Goal: Information Seeking & Learning: Find specific page/section

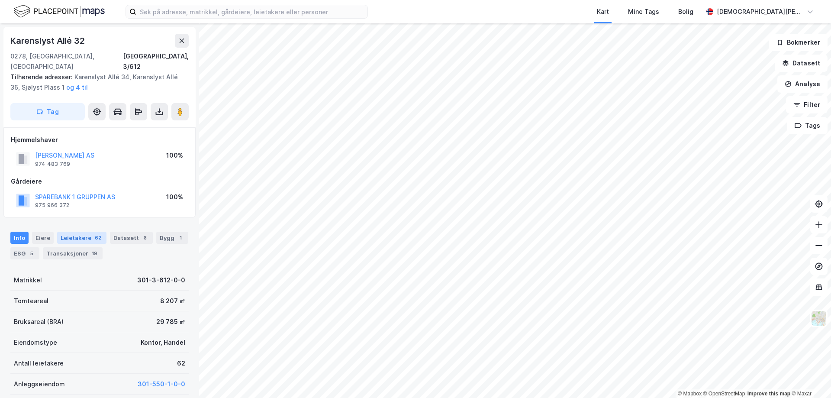
click at [68, 232] on div "Leietakere 62" at bounding box center [81, 238] width 49 height 12
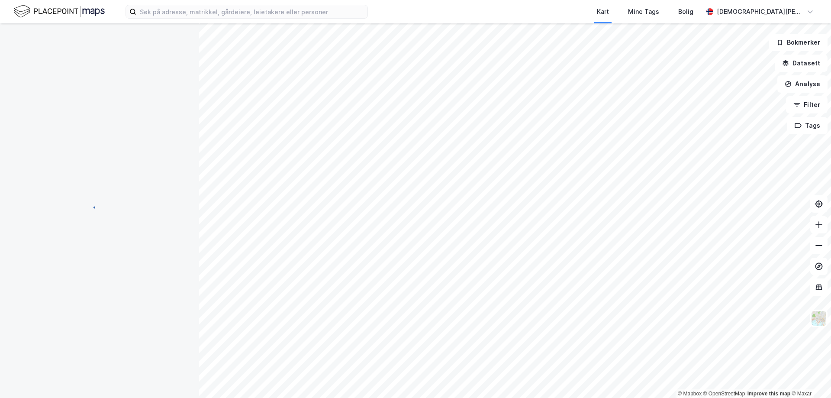
scroll to position [1, 0]
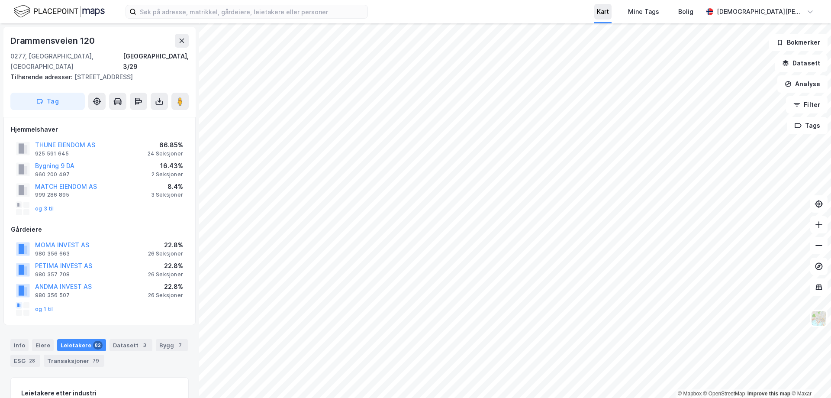
scroll to position [1, 0]
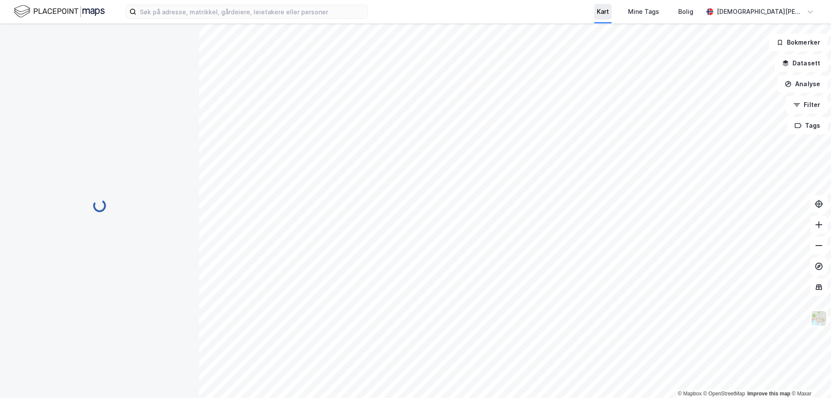
scroll to position [1, 0]
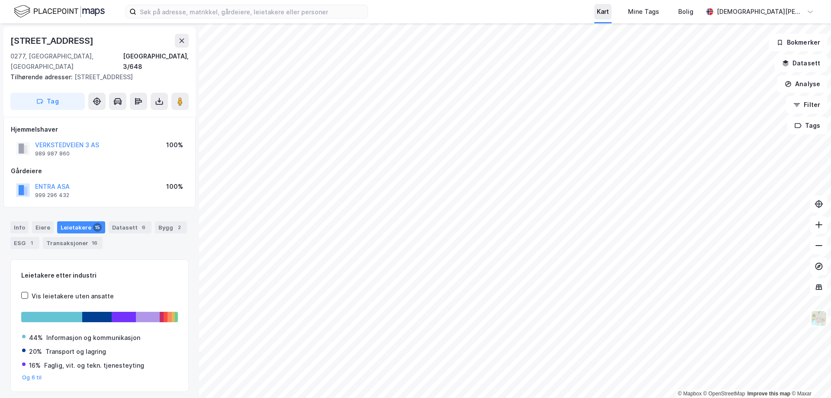
scroll to position [1, 0]
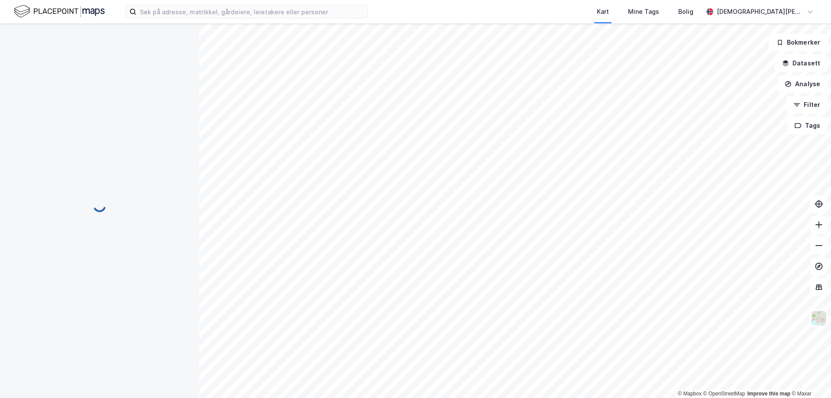
scroll to position [1, 0]
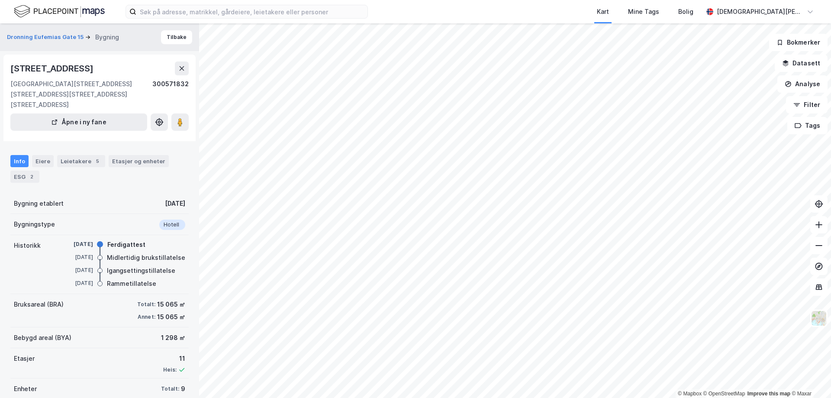
scroll to position [1, 0]
click at [39, 166] on div "Eiere" at bounding box center [43, 160] width 22 height 12
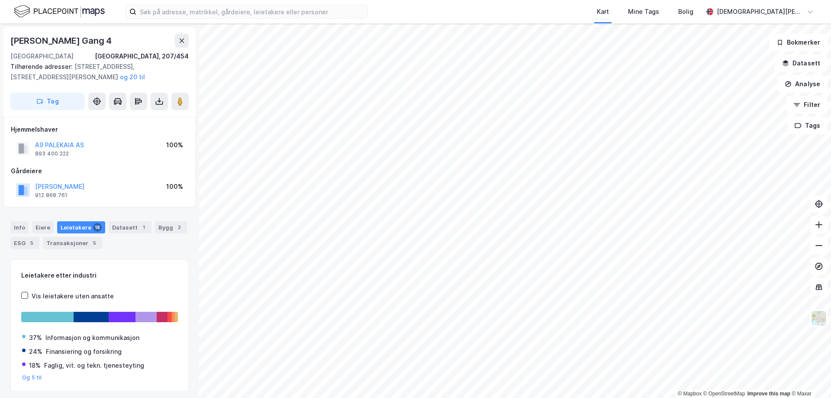
scroll to position [1, 0]
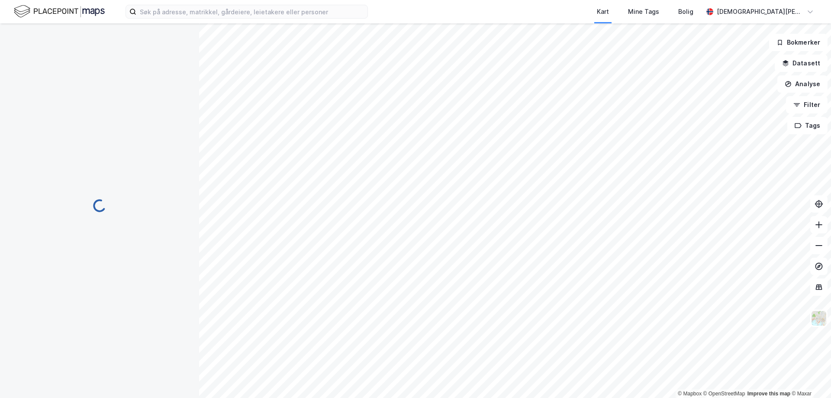
scroll to position [1, 0]
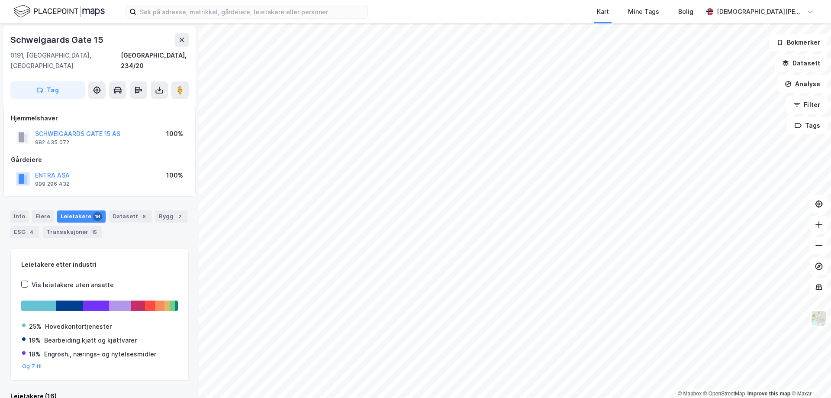
scroll to position [1, 0]
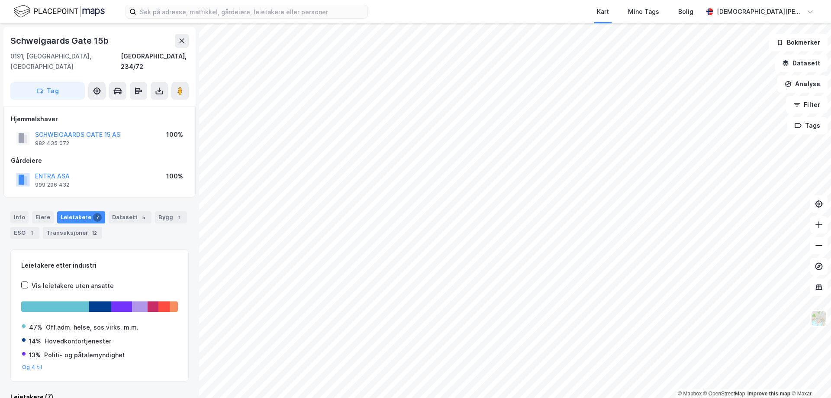
scroll to position [1, 0]
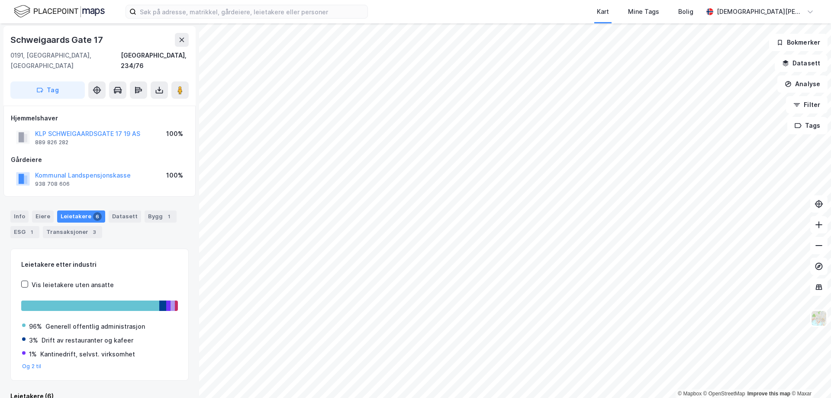
scroll to position [1, 0]
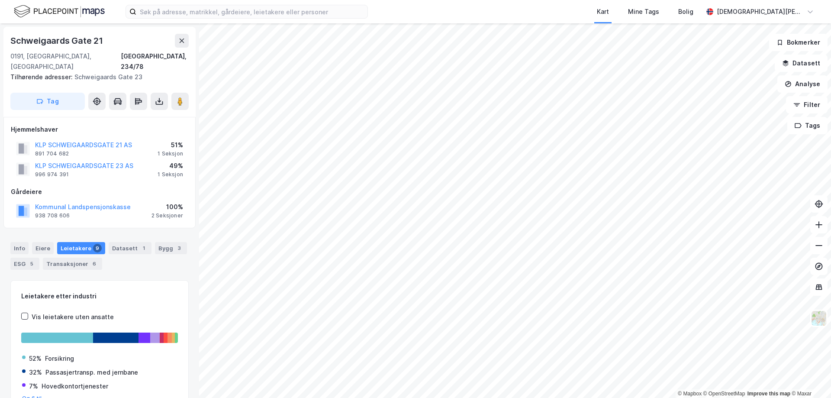
scroll to position [1, 0]
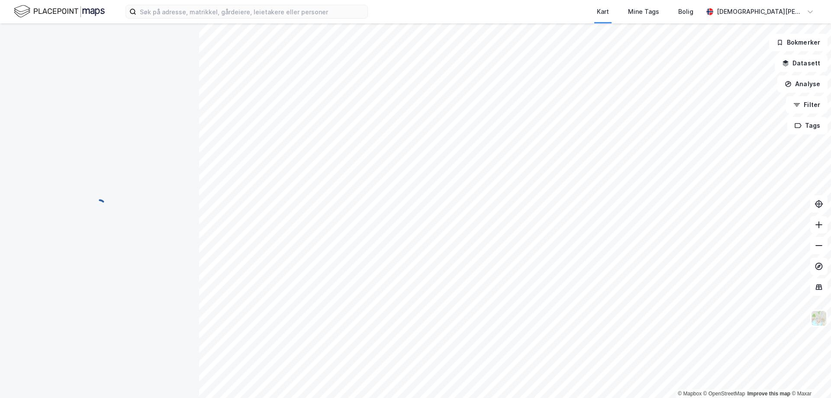
scroll to position [1, 0]
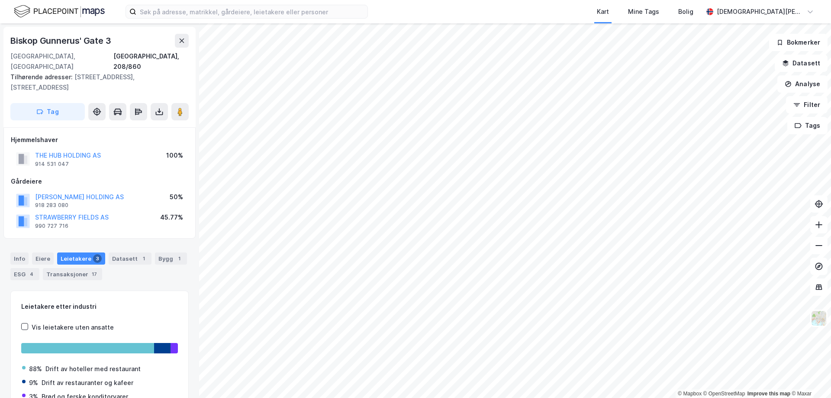
scroll to position [1, 0]
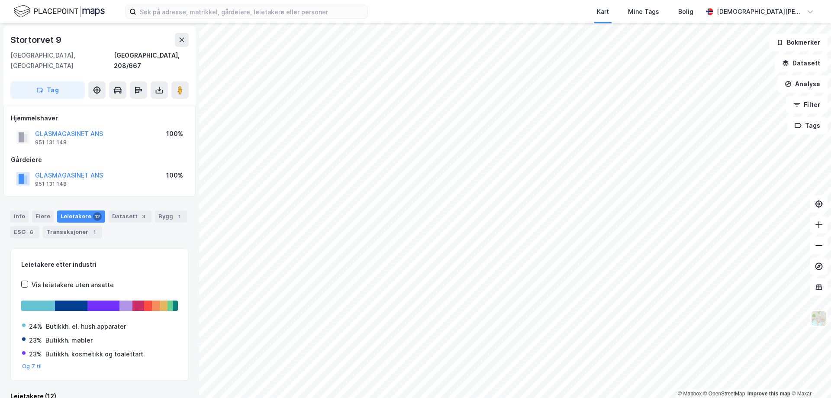
scroll to position [1, 0]
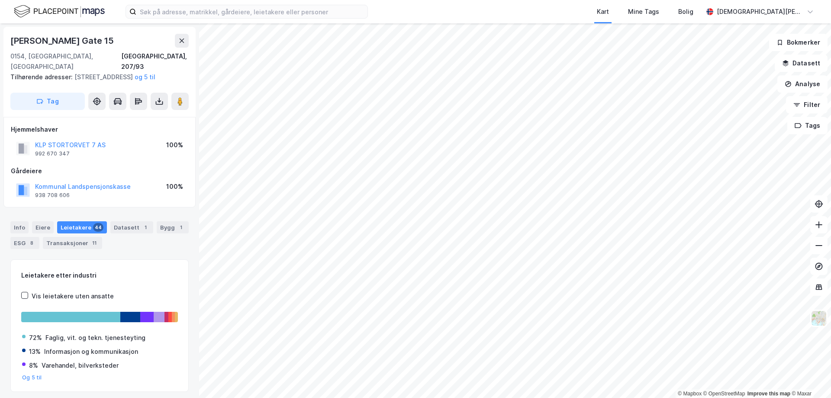
scroll to position [1, 0]
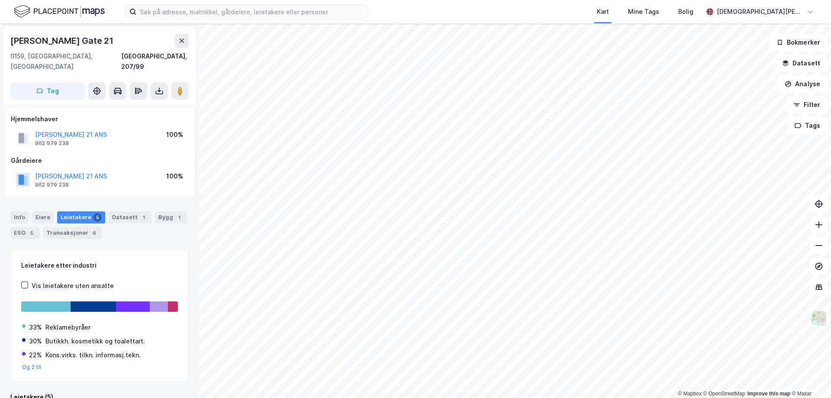
scroll to position [1, 0]
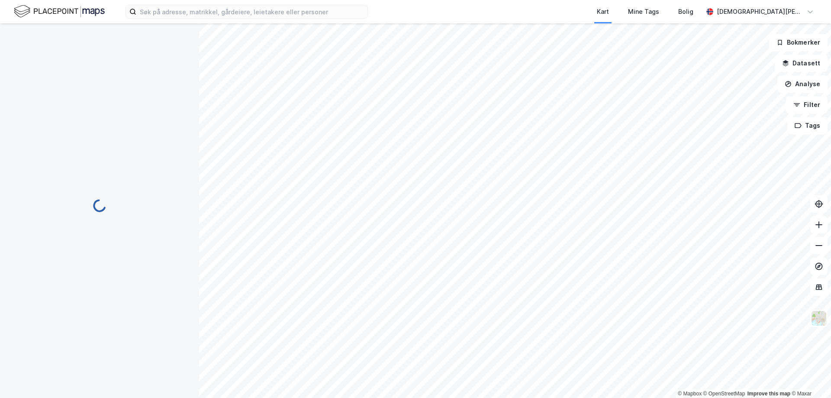
scroll to position [1, 0]
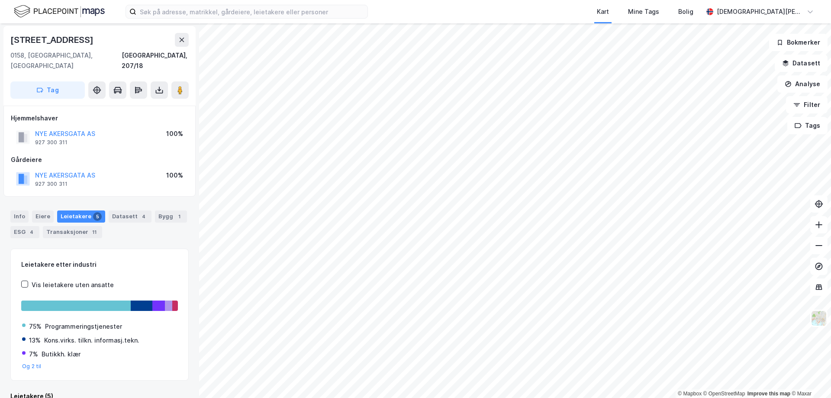
scroll to position [1, 0]
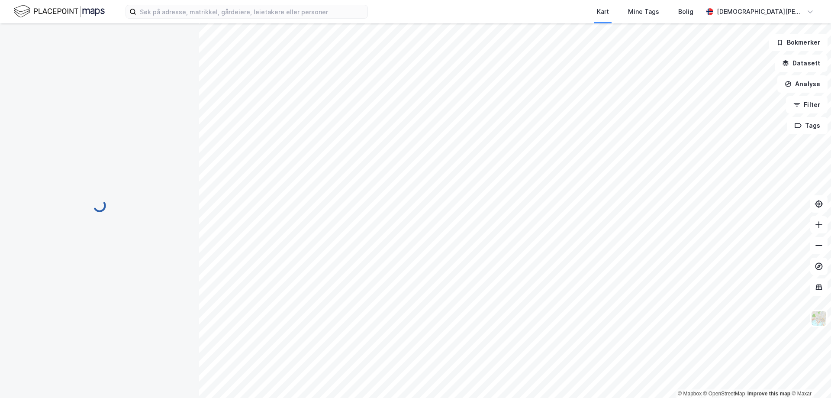
scroll to position [1, 0]
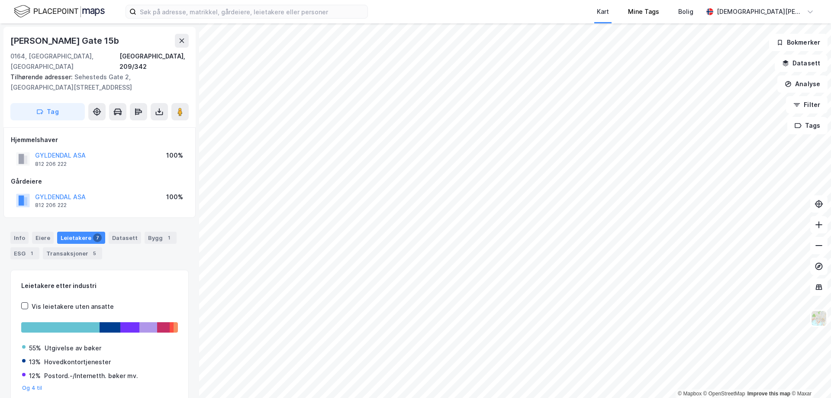
scroll to position [1, 0]
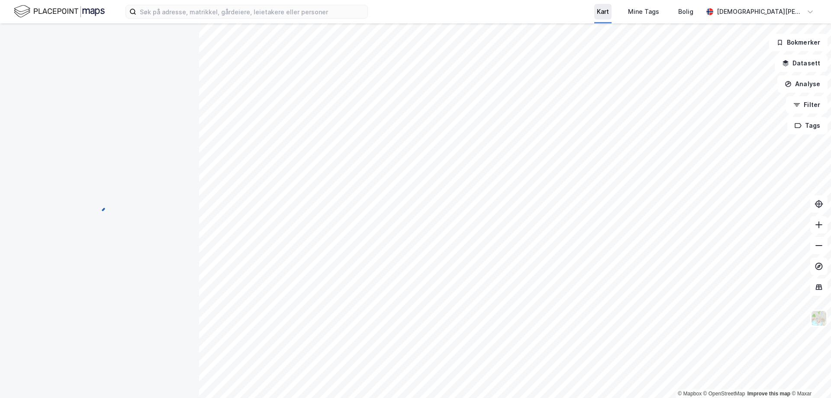
scroll to position [2, 0]
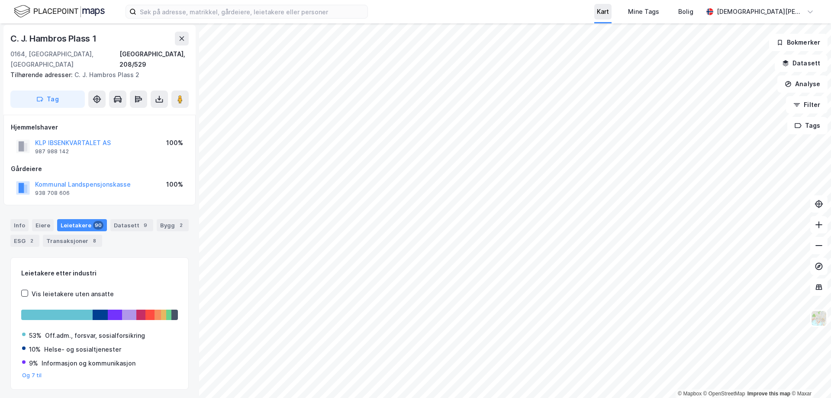
scroll to position [2, 0]
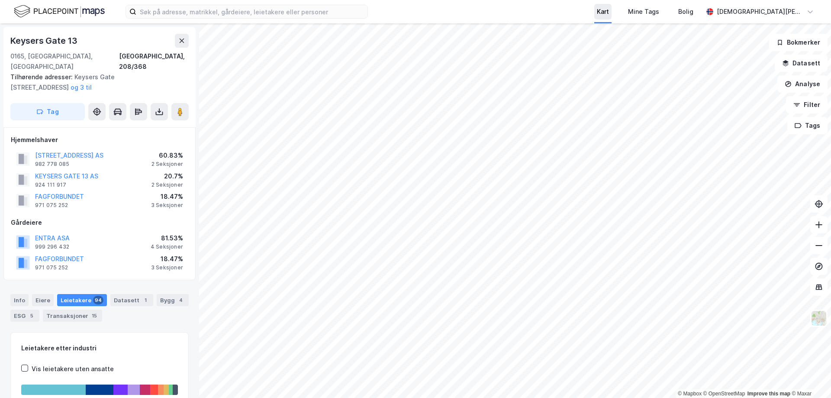
scroll to position [2, 0]
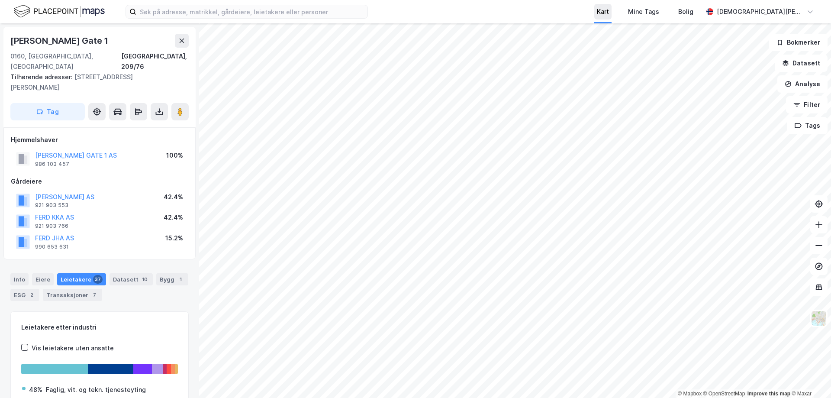
scroll to position [2, 0]
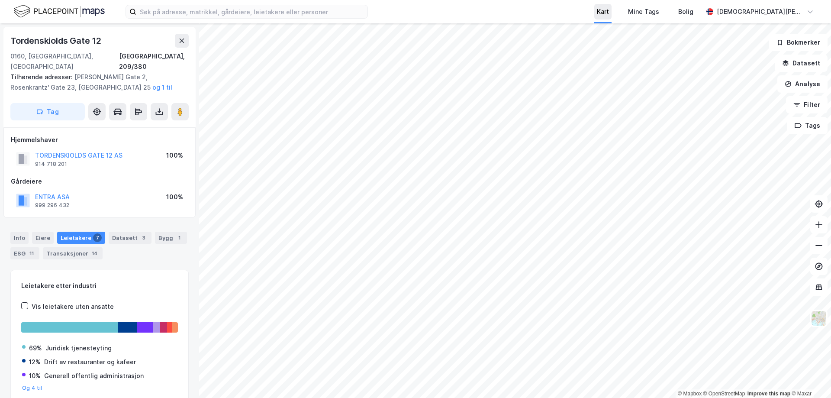
scroll to position [2, 0]
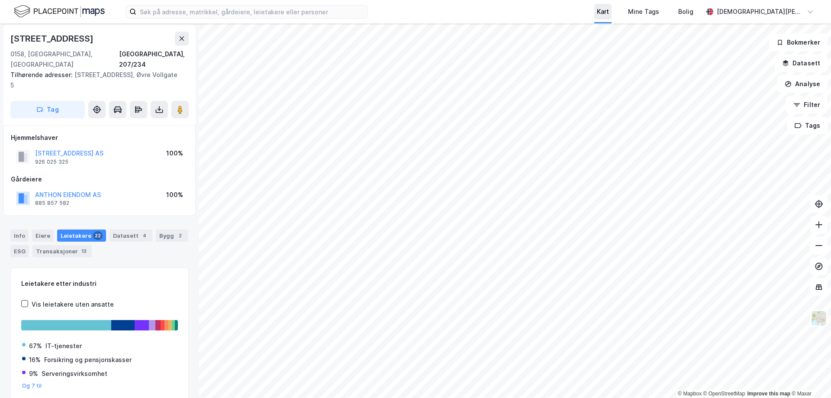
scroll to position [2, 0]
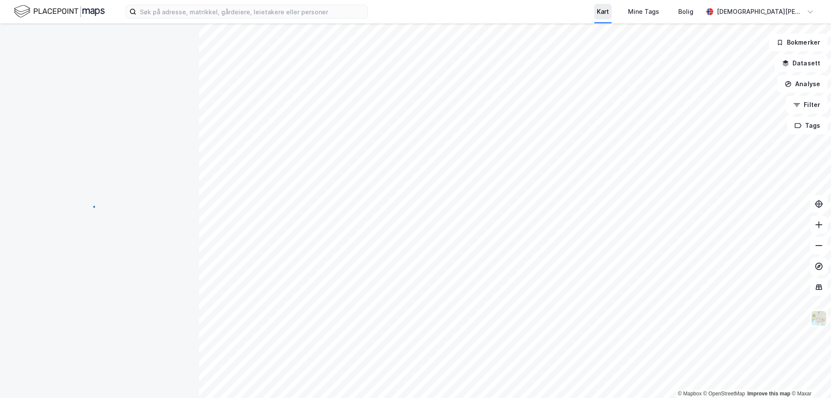
scroll to position [2, 0]
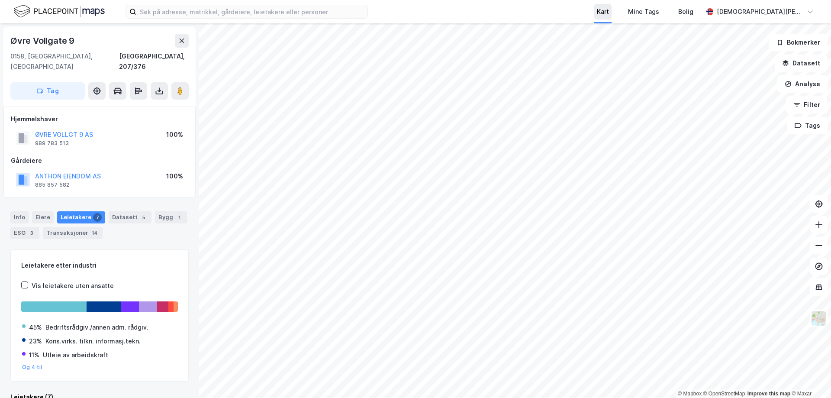
scroll to position [2, 0]
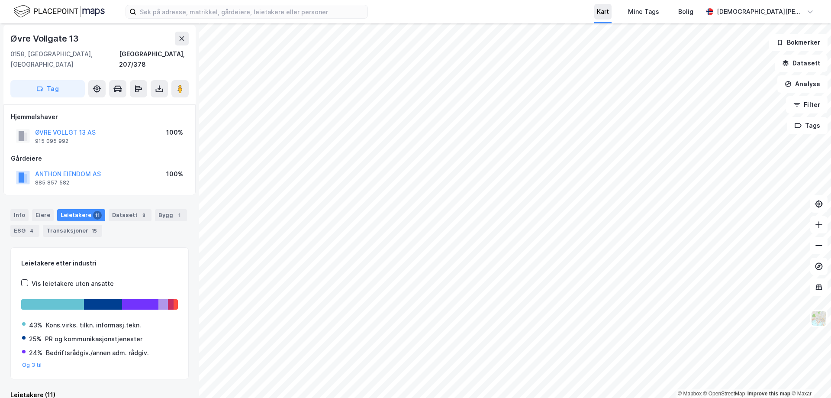
scroll to position [2, 0]
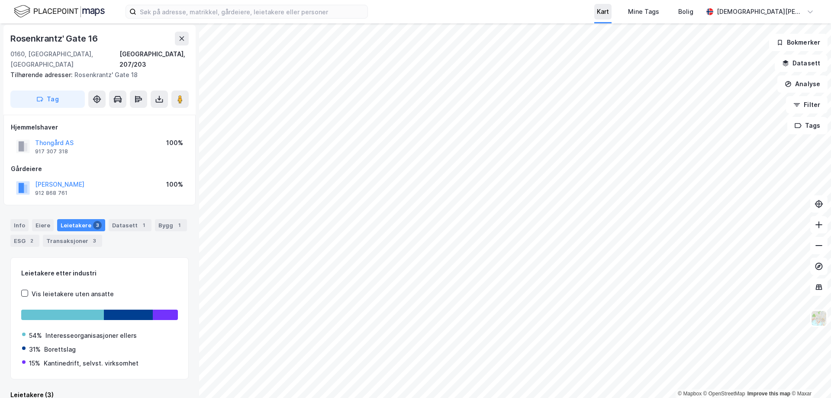
scroll to position [2, 0]
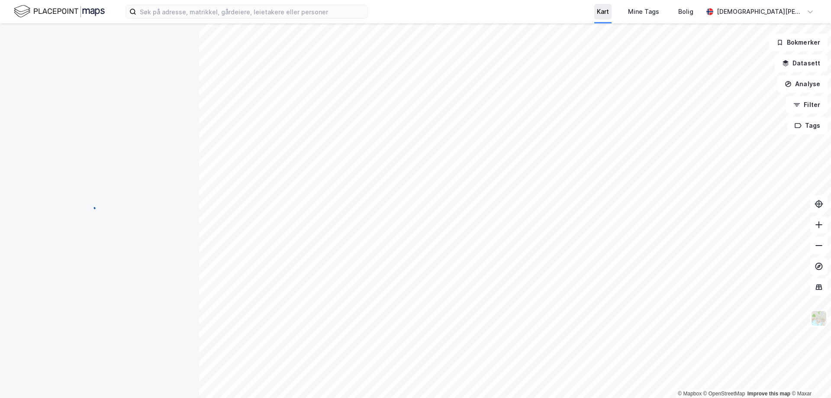
scroll to position [2, 0]
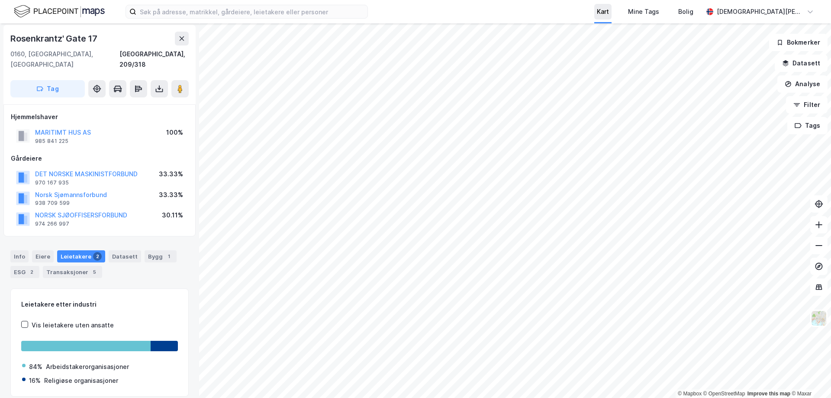
scroll to position [2, 0]
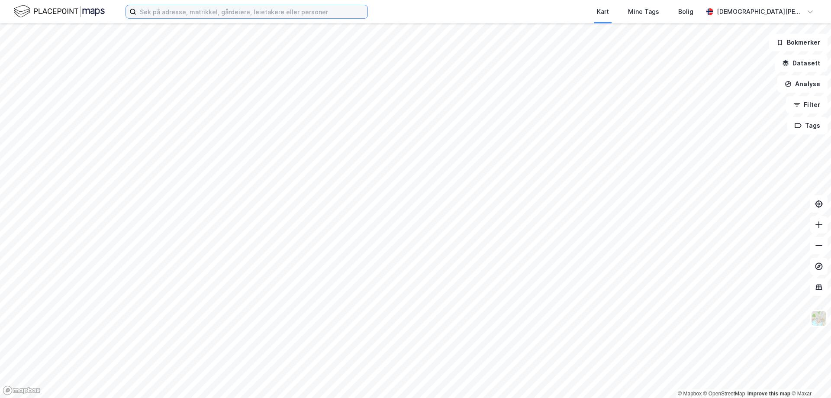
click at [146, 9] on input at bounding box center [251, 11] width 231 height 13
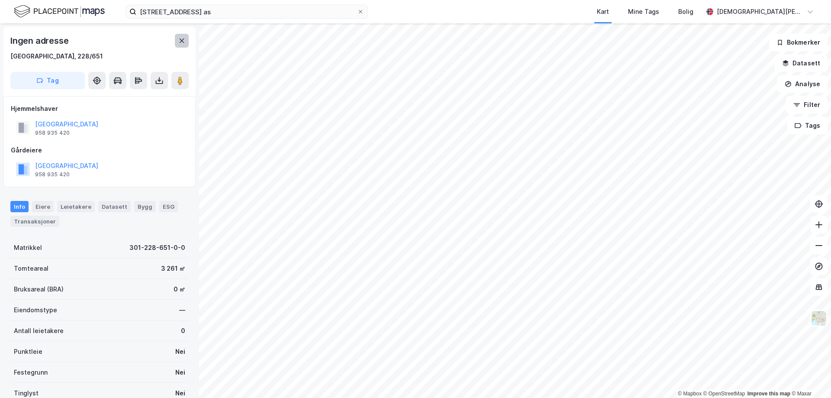
click at [176, 39] on button at bounding box center [182, 41] width 14 height 14
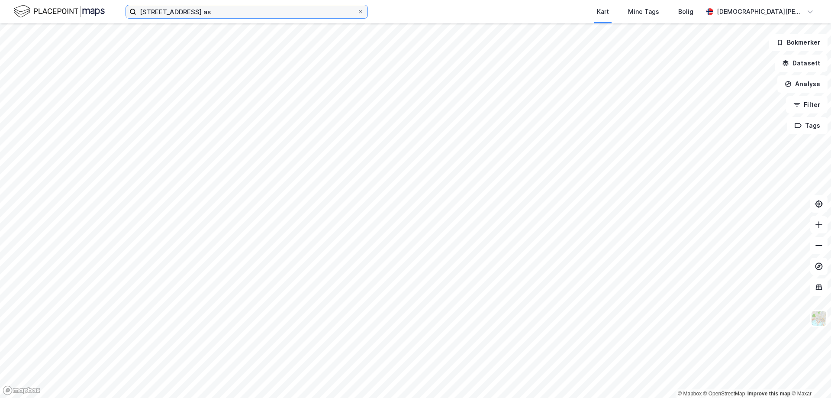
drag, startPoint x: 211, startPoint y: 15, endPoint x: 271, endPoint y: 6, distance: 60.5
click at [234, 14] on input "nordre gate 4 as" at bounding box center [246, 11] width 221 height 13
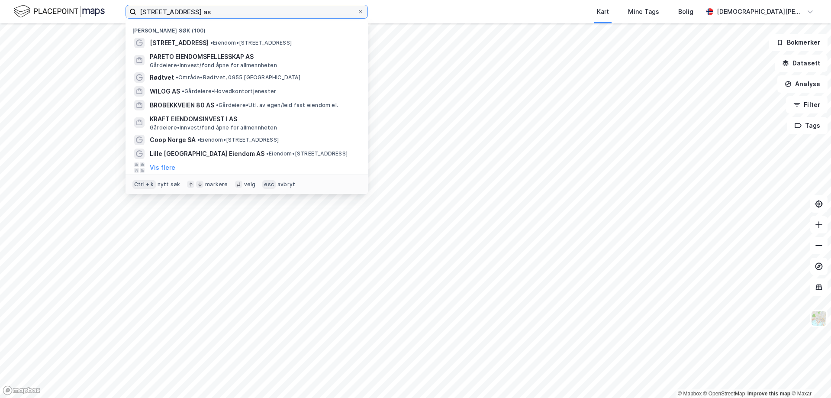
click at [220, 14] on input "nordre gate 4 as" at bounding box center [246, 11] width 221 height 13
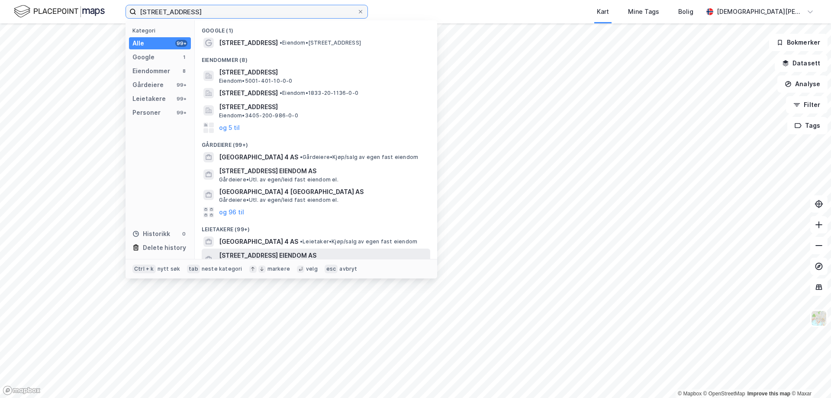
type input "nordre gate 4"
click at [264, 253] on span "NORDRE GATE 4 EIENDOM AS" at bounding box center [323, 255] width 208 height 10
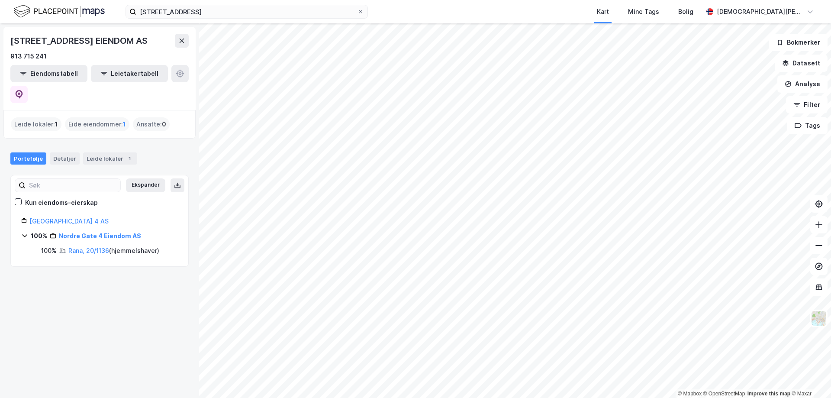
click at [88, 246] on div "Rana, 20/1136 ( hjemmelshaver )" at bounding box center [113, 251] width 91 height 10
click at [89, 247] on link "Rana, 20/1136" at bounding box center [88, 250] width 41 height 7
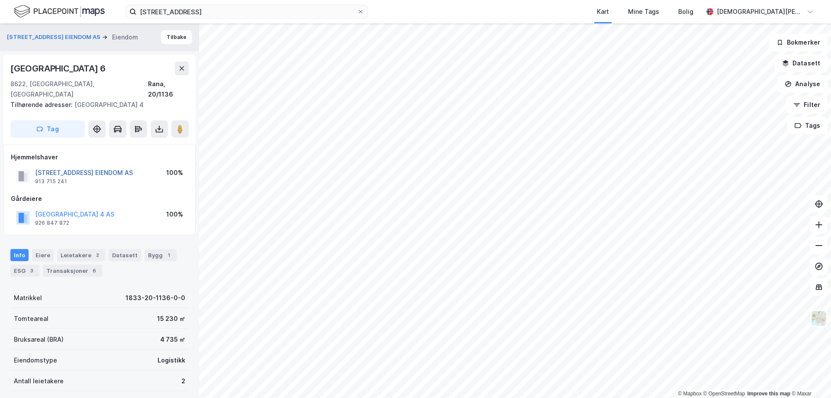
click at [0, 0] on button "NORDRE GATE 4 EIENDOM AS" at bounding box center [0, 0] width 0 height 0
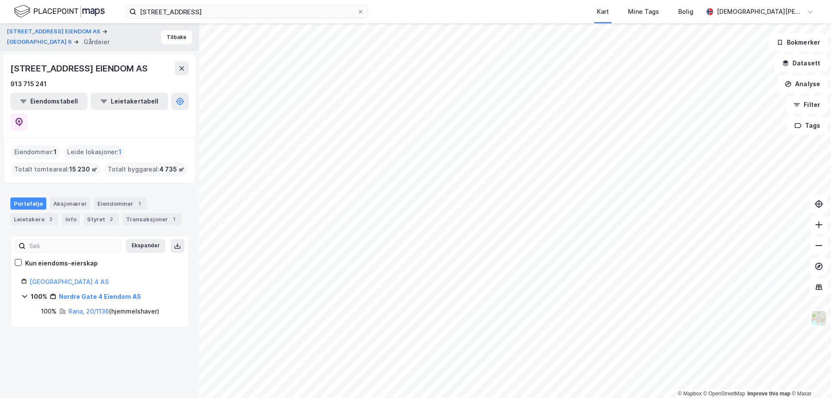
click at [67, 258] on div "Kun eiendoms-eierskap" at bounding box center [61, 263] width 73 height 10
click at [56, 278] on link "Nordre Gate 4 AS" at bounding box center [68, 281] width 79 height 7
